Goal: Information Seeking & Learning: Learn about a topic

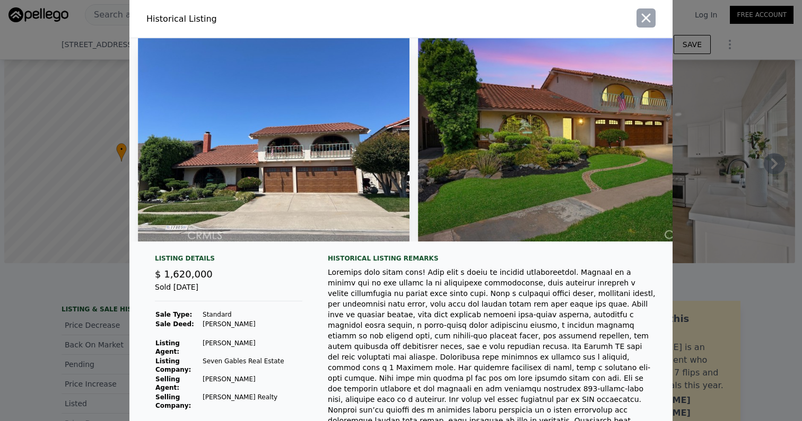
scroll to position [0, 19223]
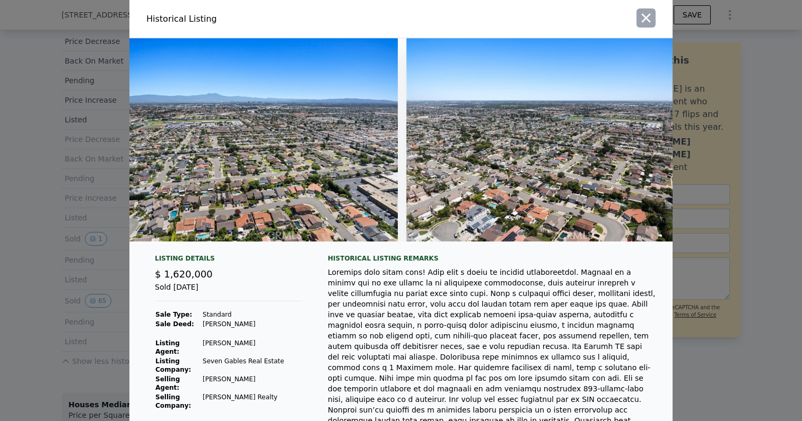
click at [652, 20] on icon "button" at bounding box center [645, 18] width 15 height 15
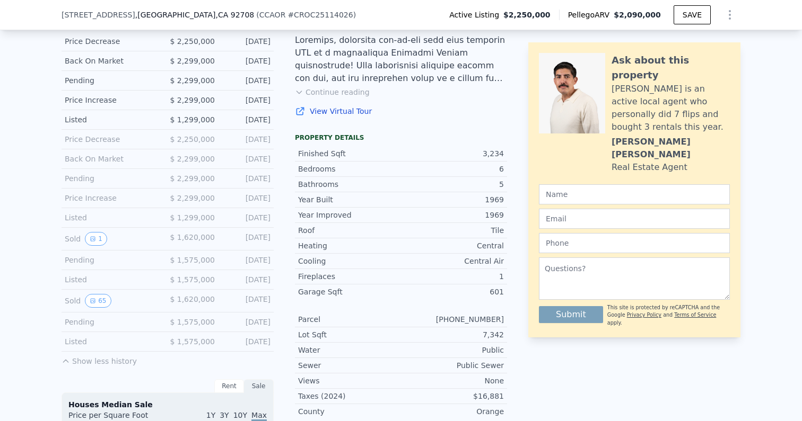
scroll to position [0, 0]
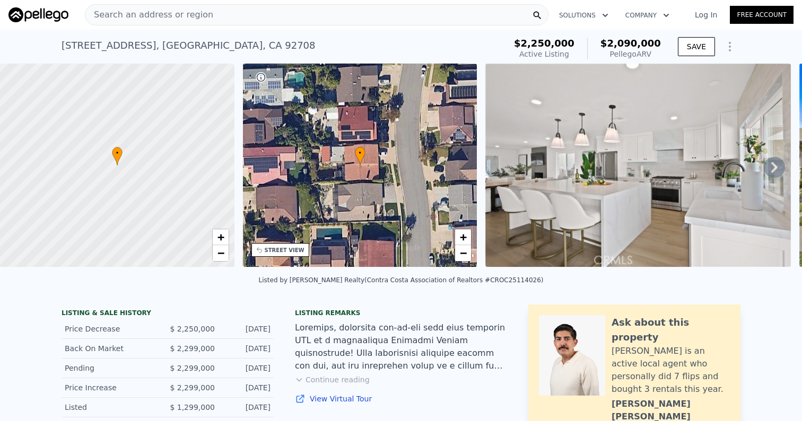
type input "8"
type input "7776"
type input "$ 2,118,000"
type input "-$ 451,864"
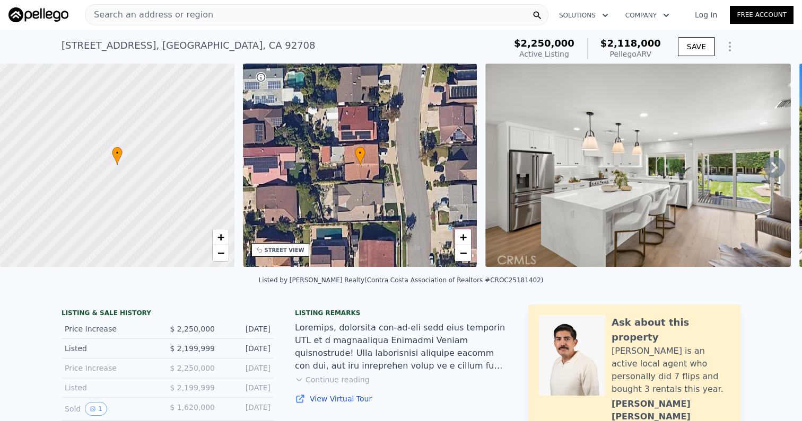
click at [291, 23] on div "Search an address or region" at bounding box center [316, 14] width 463 height 21
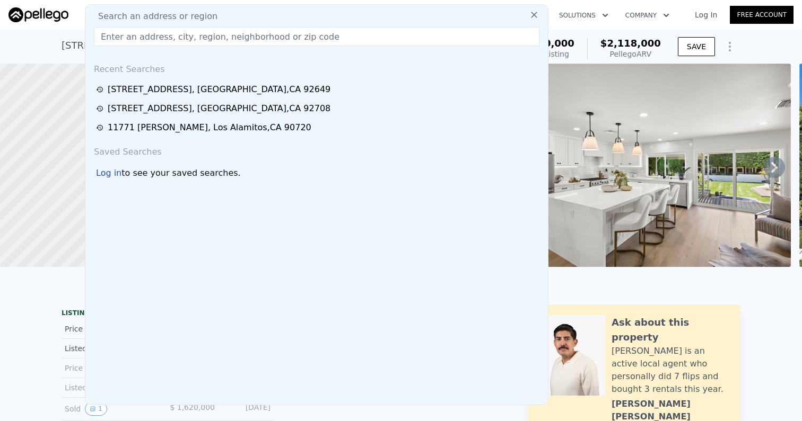
click at [293, 14] on div "Search an address or region" at bounding box center [317, 16] width 454 height 13
click at [284, 29] on input "text" at bounding box center [316, 36] width 445 height 19
paste input "[STREET_ADDRESS]"
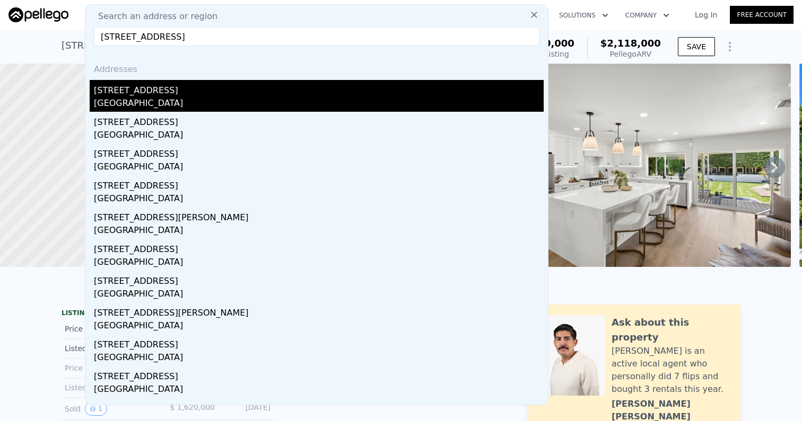
type input "[STREET_ADDRESS]"
click at [200, 97] on div "[GEOGRAPHIC_DATA]" at bounding box center [319, 104] width 450 height 15
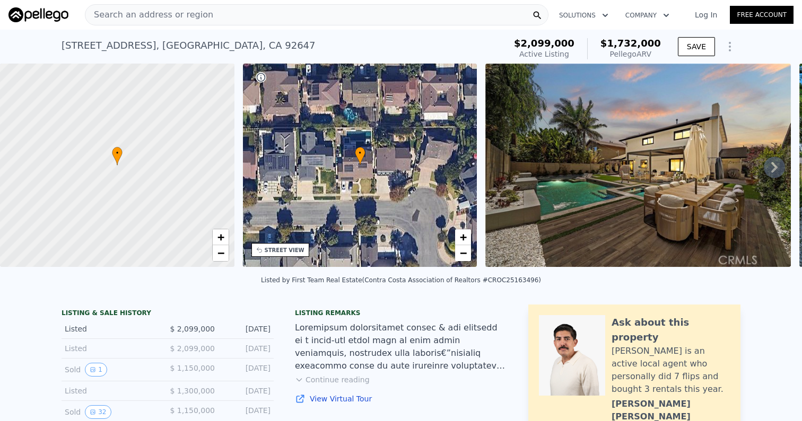
scroll to position [162, 0]
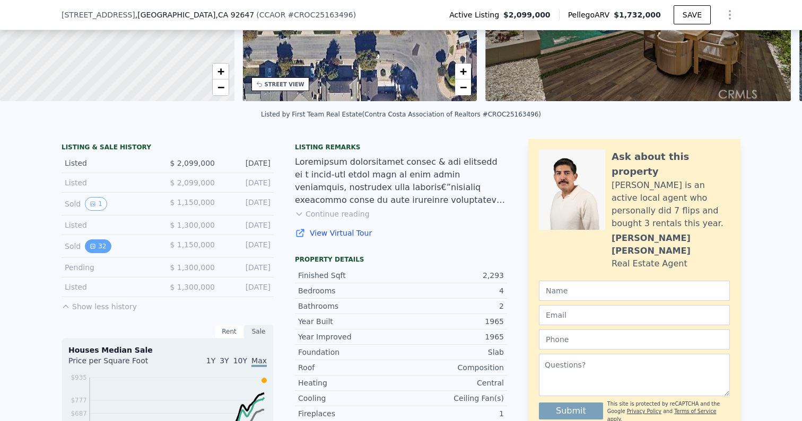
click at [105, 250] on button "32" at bounding box center [98, 247] width 26 height 14
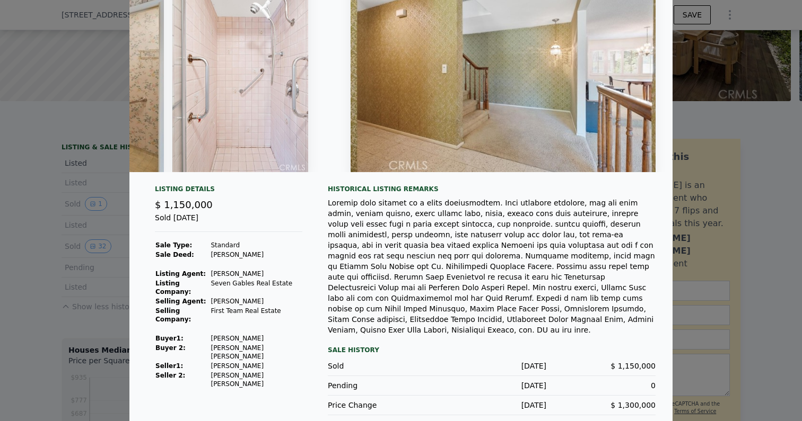
scroll to position [0, 0]
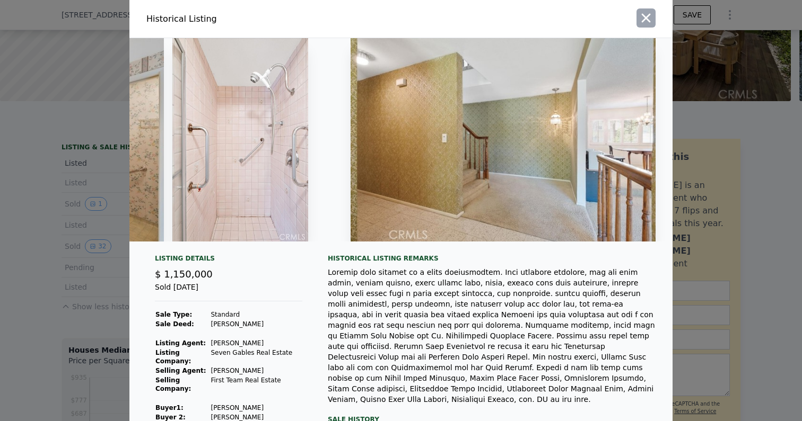
click at [645, 15] on icon "button" at bounding box center [645, 18] width 15 height 15
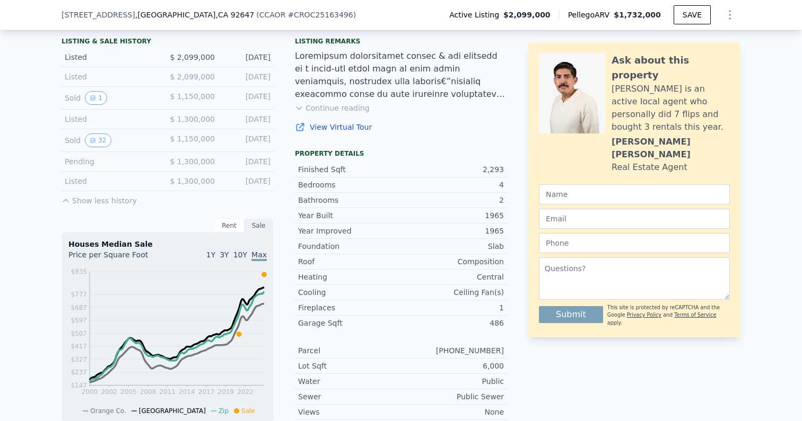
scroll to position [52, 0]
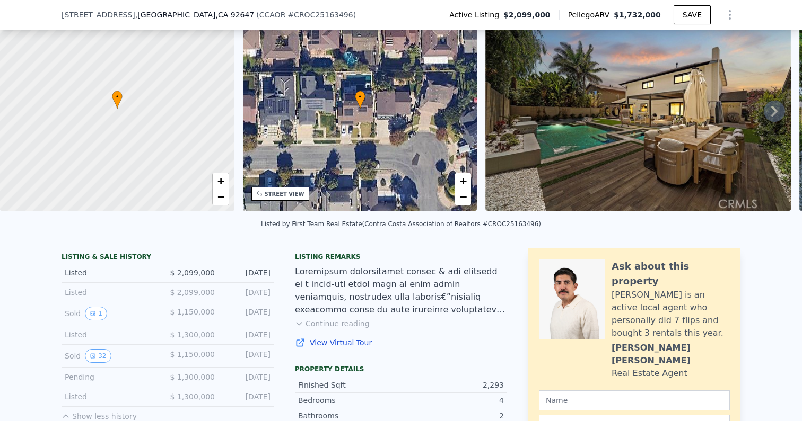
click at [779, 118] on icon at bounding box center [773, 111] width 21 height 21
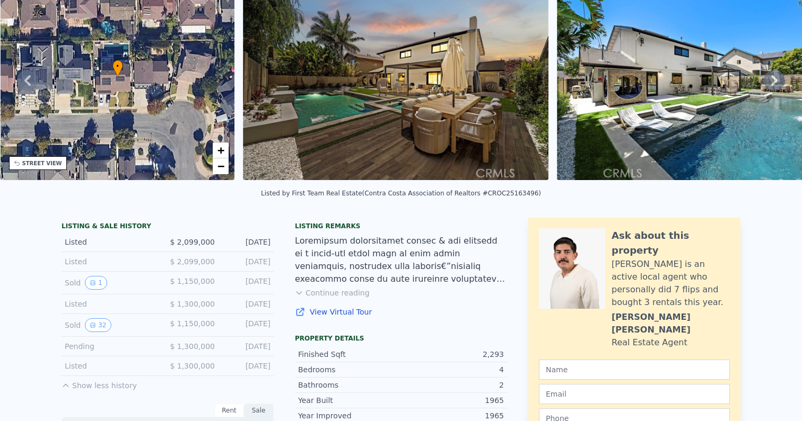
scroll to position [0, 0]
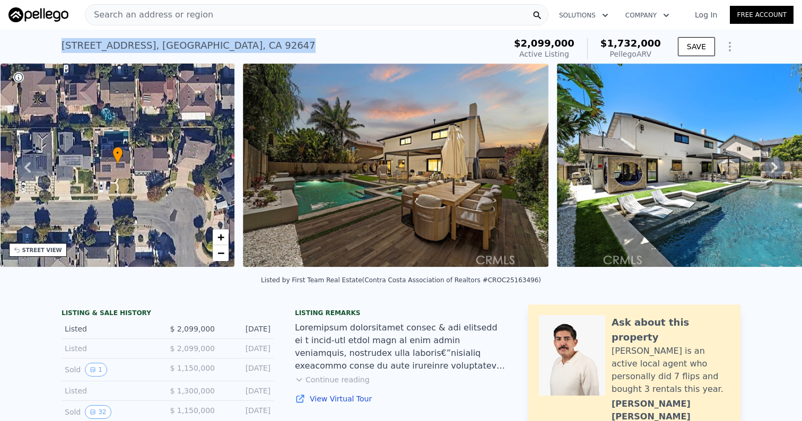
drag, startPoint x: 63, startPoint y: 45, endPoint x: 300, endPoint y: 45, distance: 237.5
click at [300, 45] on div "[STREET_ADDRESS] Active at $2.099m (~ARV $1.732m )" at bounding box center [280, 49] width 439 height 30
copy div "[STREET_ADDRESS]"
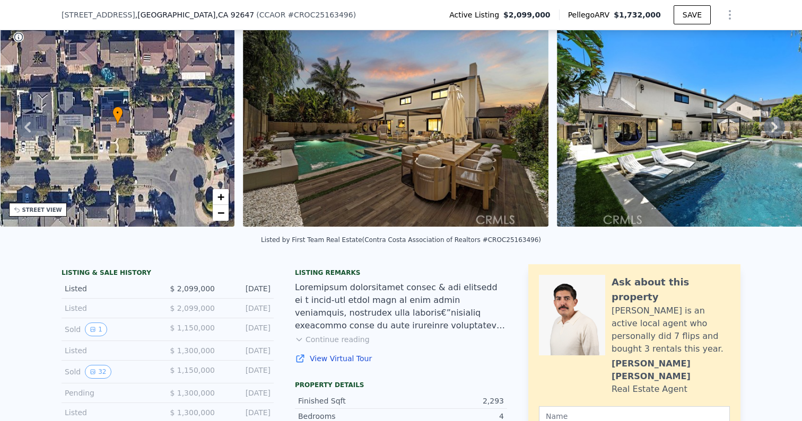
scroll to position [127, 0]
